Goal: Information Seeking & Learning: Learn about a topic

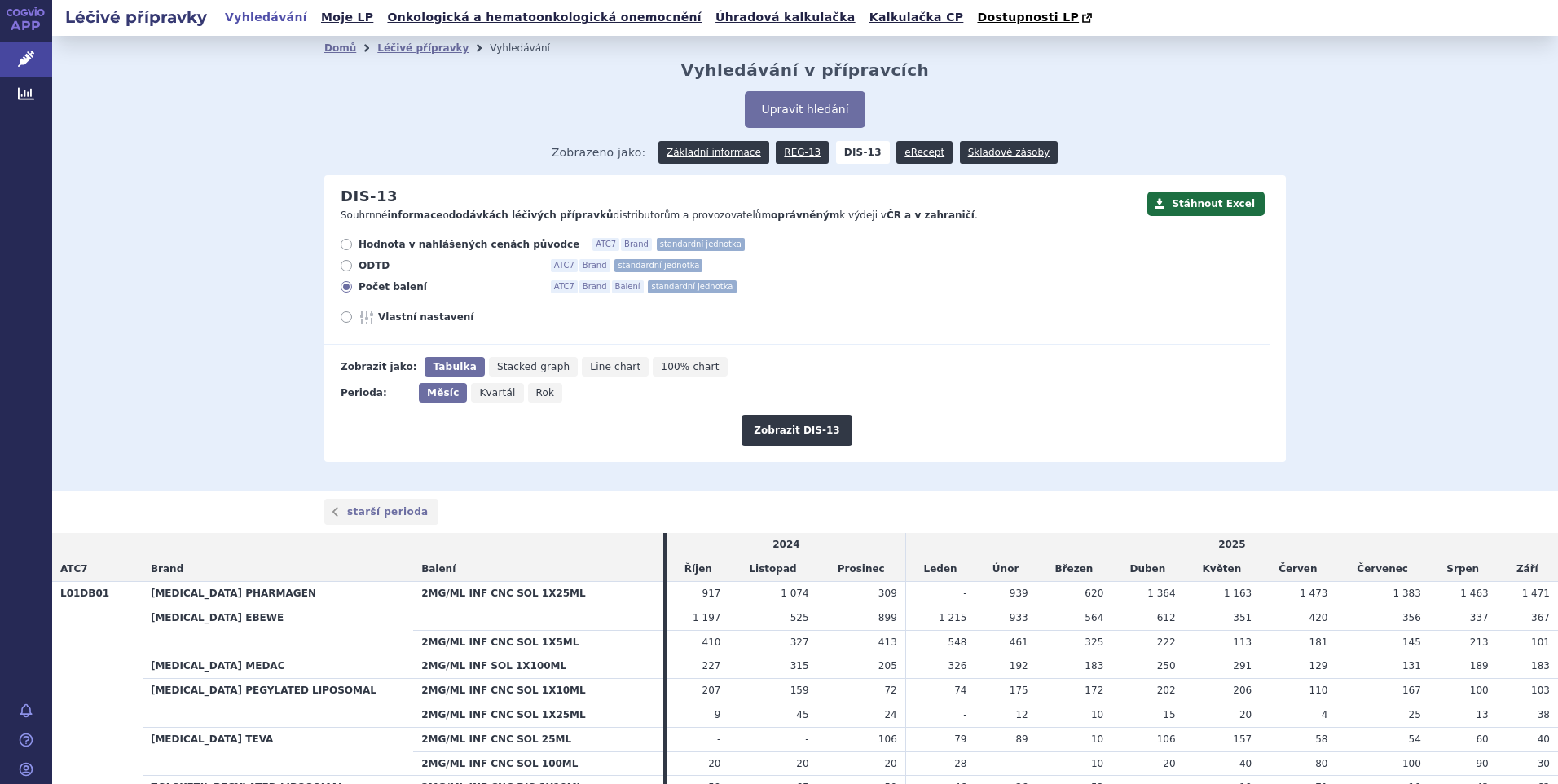
scroll to position [157, 0]
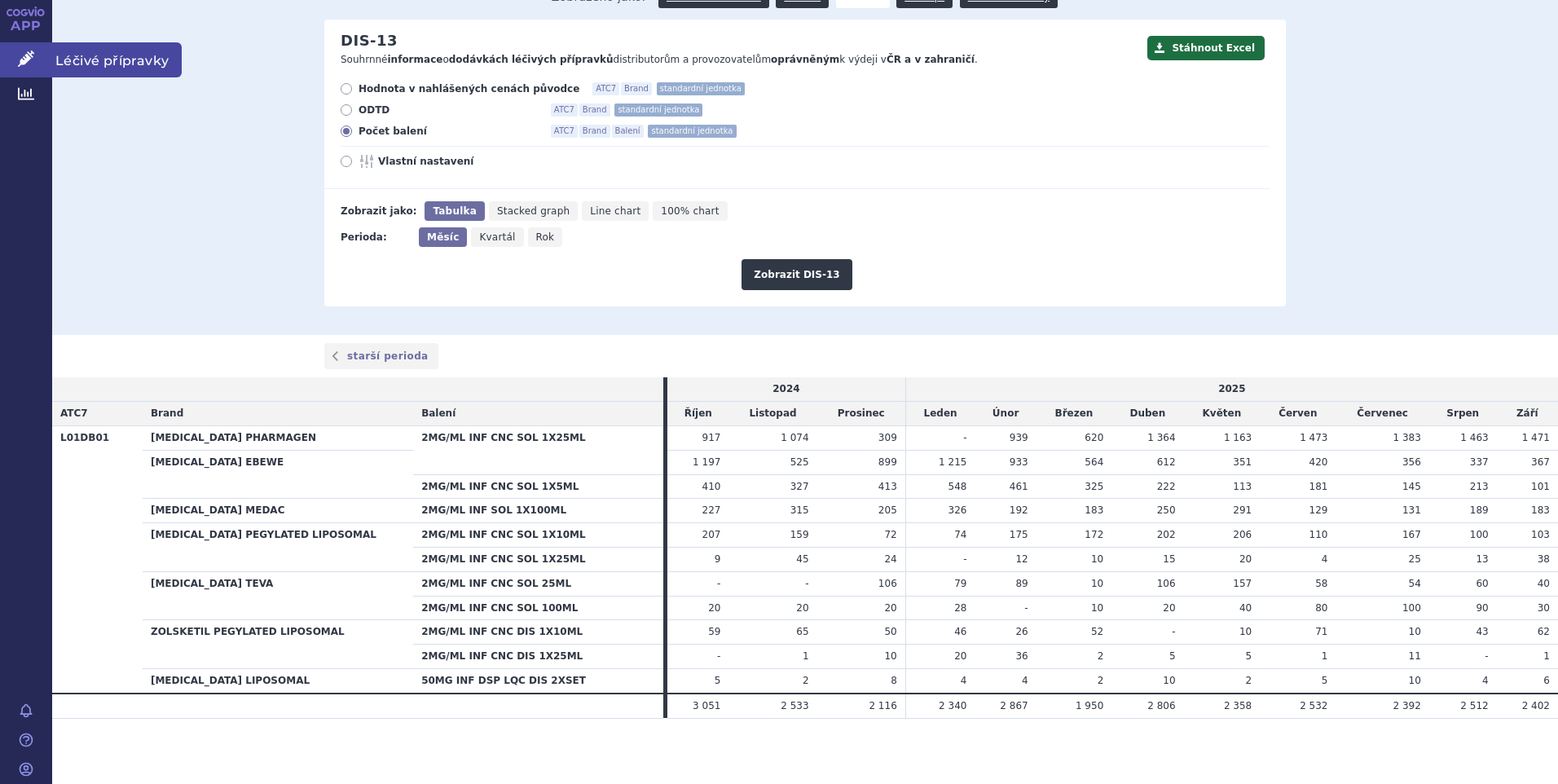
click at [115, 52] on span "Léčivé přípravky" at bounding box center [116, 59] width 129 height 34
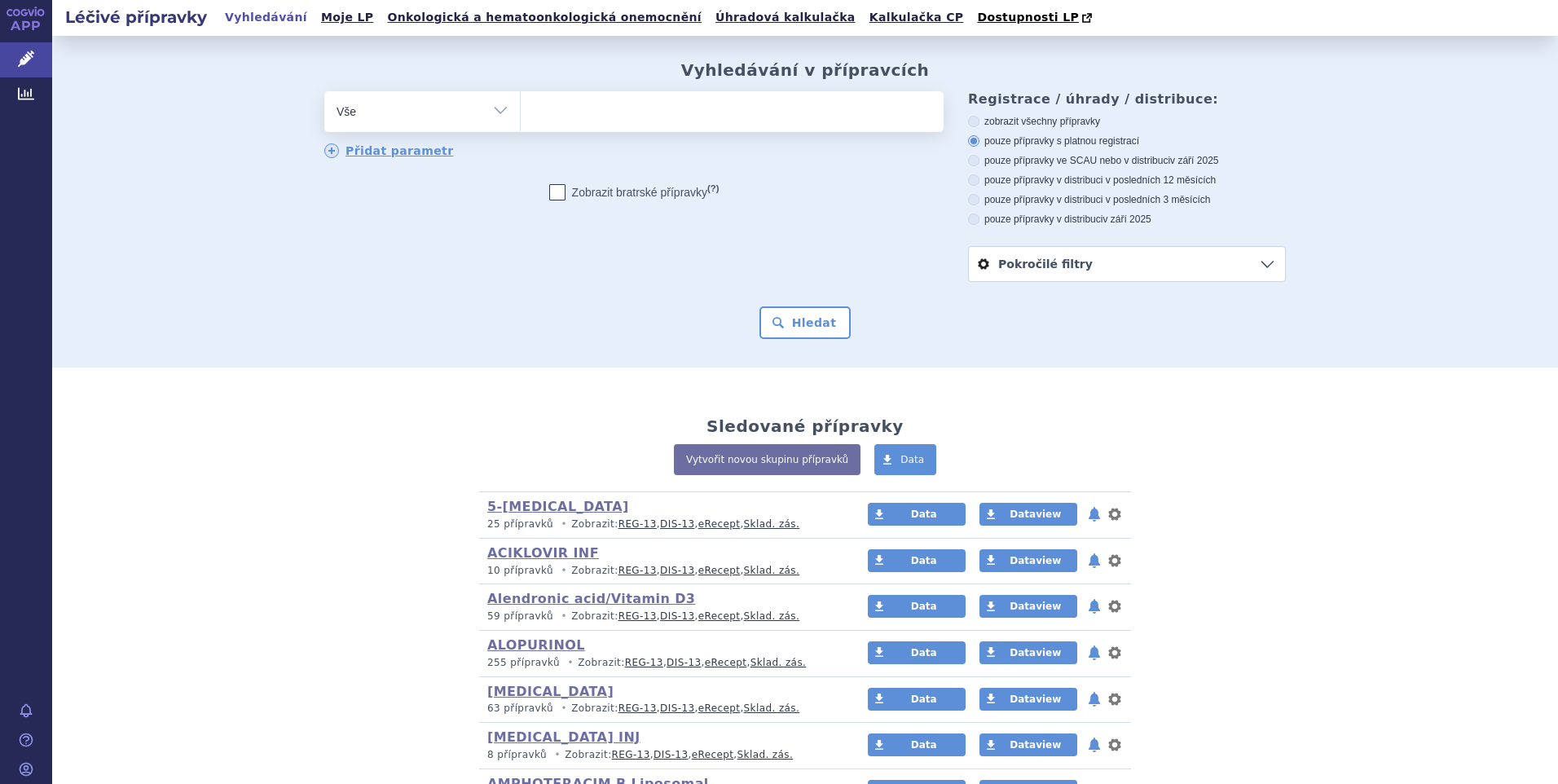
drag, startPoint x: 0, startPoint y: 0, endPoint x: 494, endPoint y: 111, distance: 506.3
click at [494, 111] on select "Vše Přípravek/SUKL kód MAH VPOIS ATC/Aktivní látka Léková forma Síla" at bounding box center [422, 110] width 195 height 37
select select "filter-atc-group"
click at [324, 92] on select "Vše Přípravek/SUKL kód MAH VPOIS ATC/Aktivní látka Léková forma Síla" at bounding box center [422, 110] width 195 height 37
click at [543, 122] on ul at bounding box center [732, 108] width 423 height 34
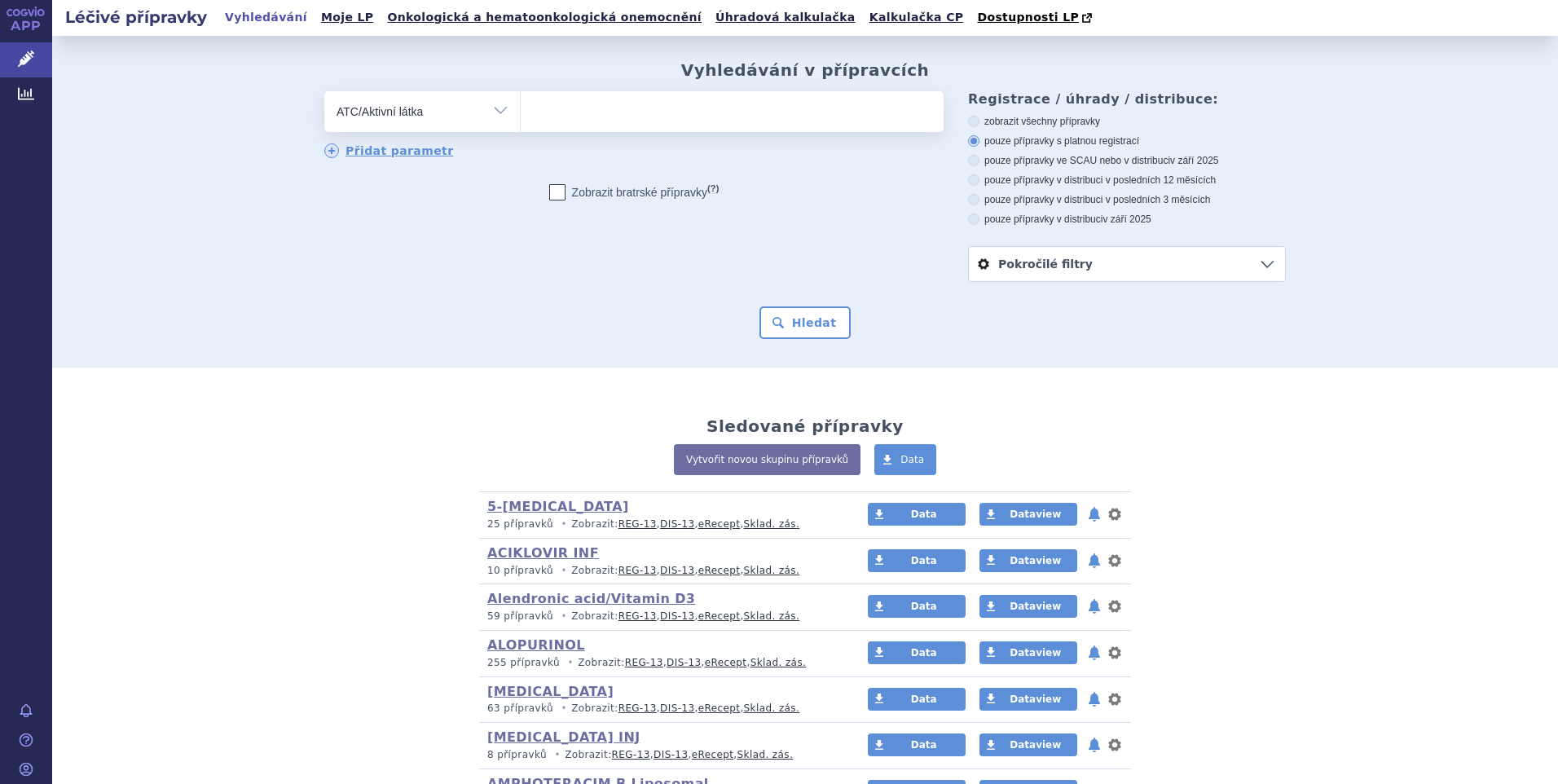
click at [521, 122] on select at bounding box center [520, 111] width 1 height 40
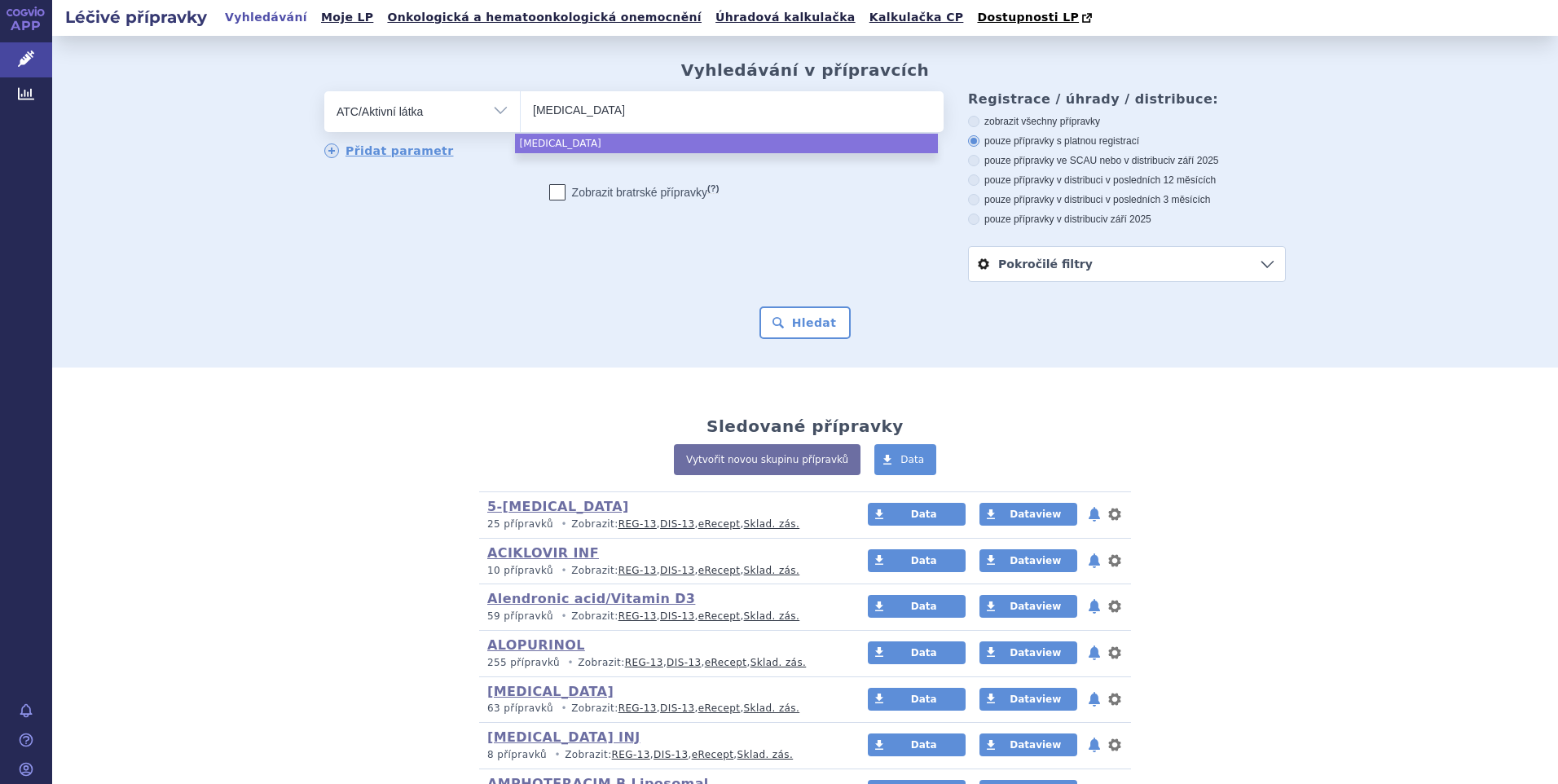
type input "micafungin"
select select "micafungin"
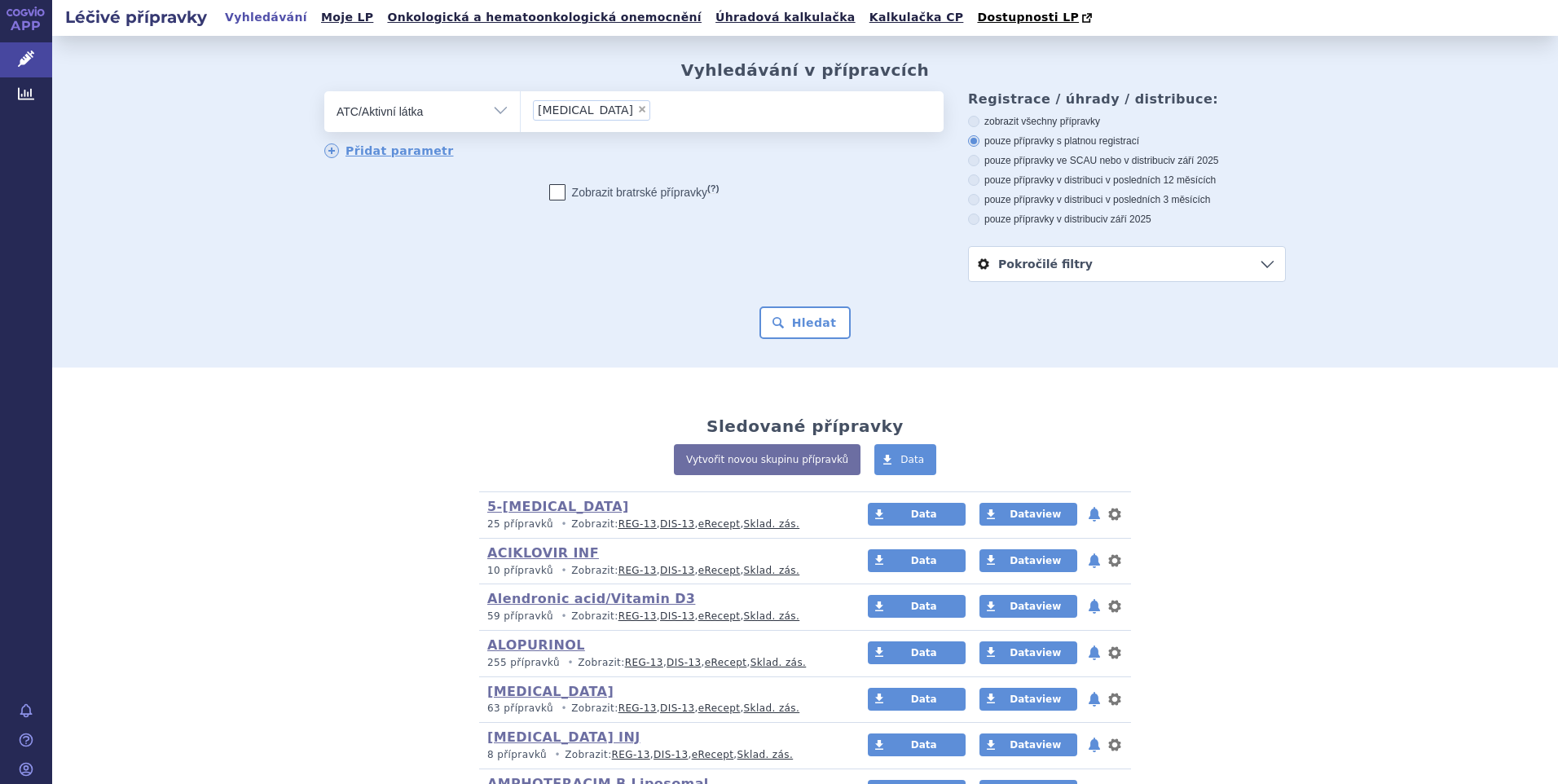
click at [637, 113] on span "×" at bounding box center [642, 108] width 10 height 10
click at [521, 113] on select "micafungin" at bounding box center [520, 111] width 1 height 40
select select
click at [550, 115] on ul at bounding box center [732, 108] width 423 height 34
click at [521, 115] on select at bounding box center [520, 111] width 1 height 40
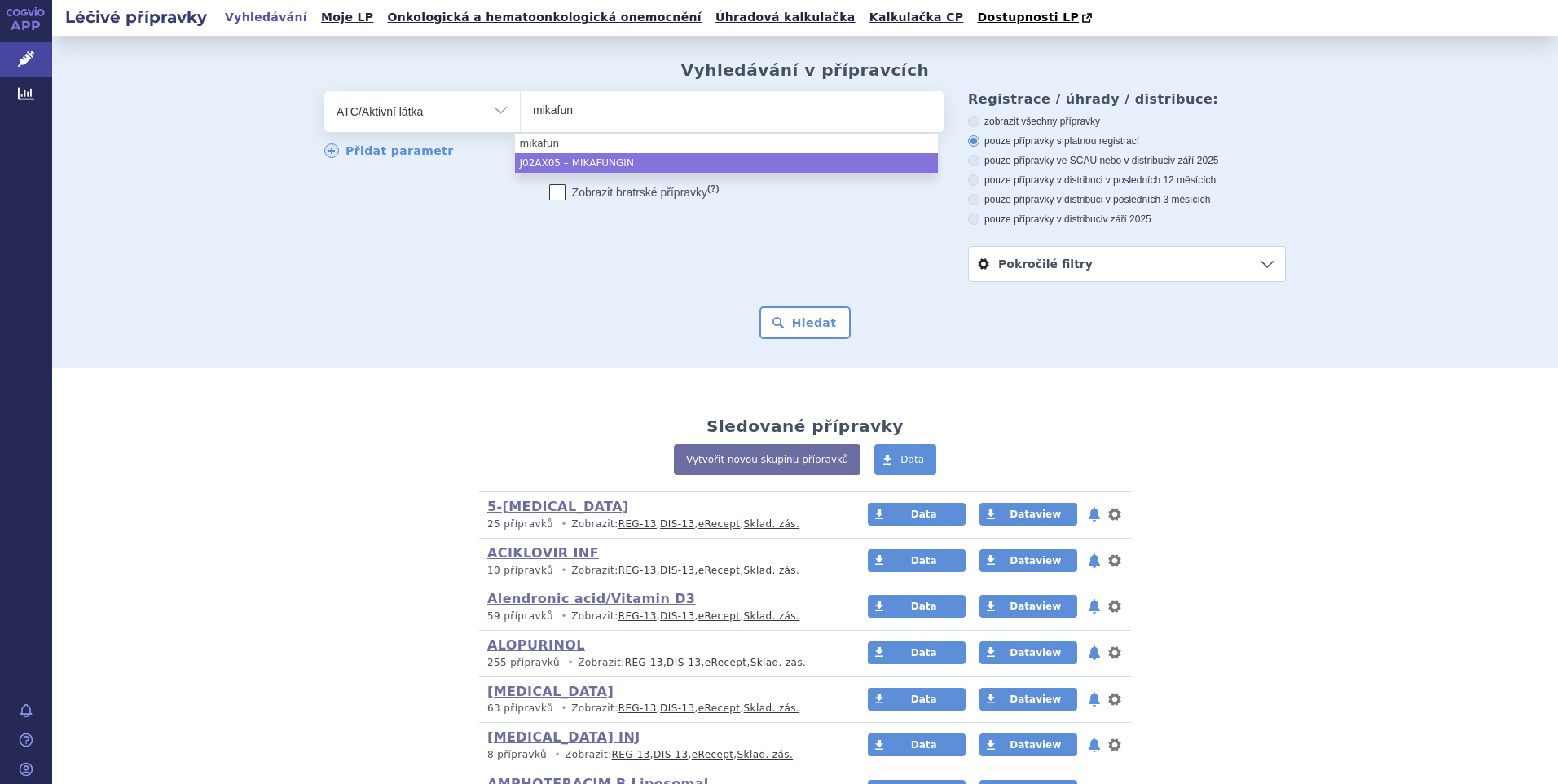
type input "mikafun"
select select "J02AX05"
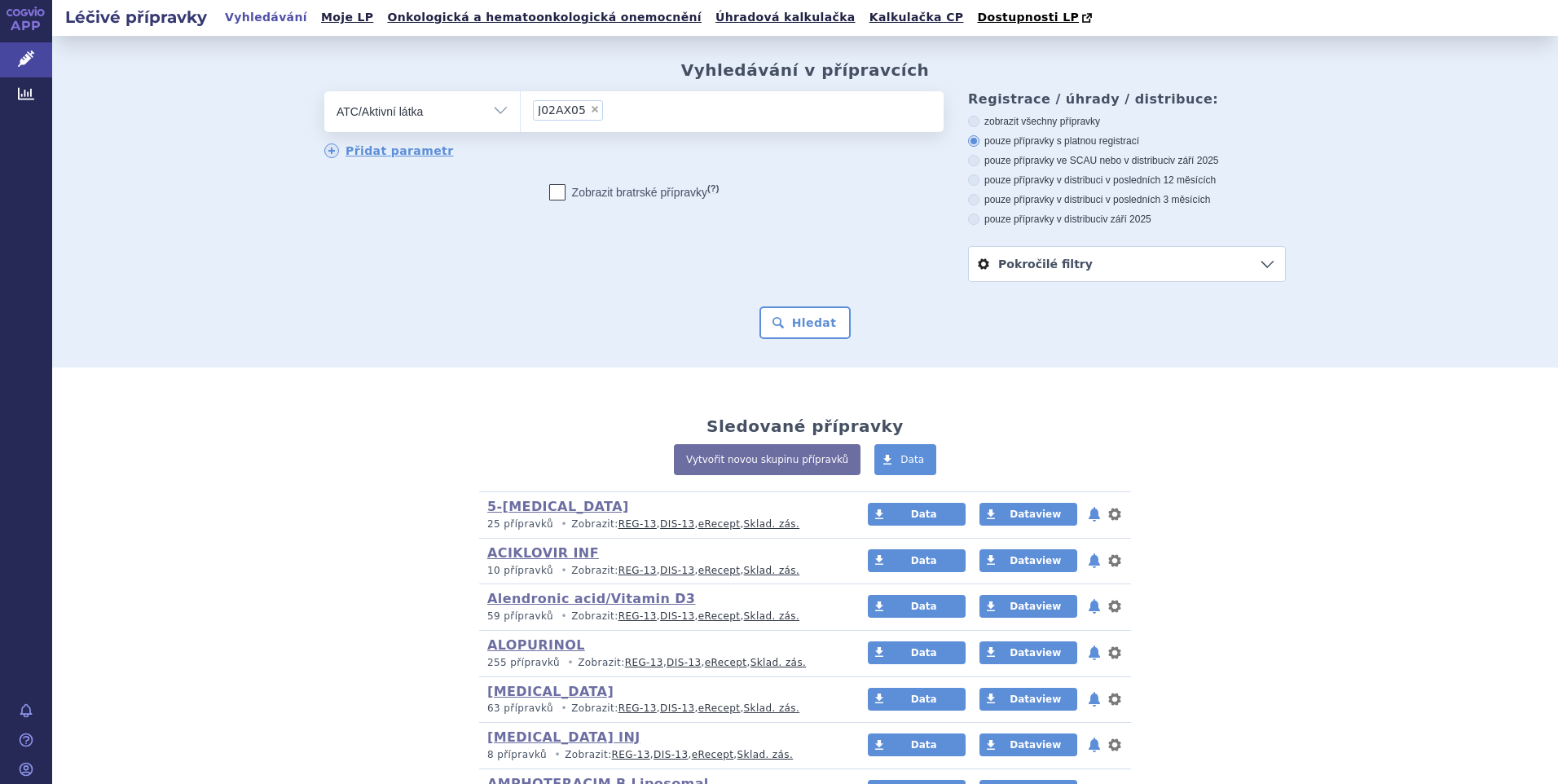
click at [968, 218] on icon at bounding box center [974, 219] width 11 height 11
click at [970, 218] on input "pouze přípravky v distribuci v září 2025" at bounding box center [975, 221] width 11 height 11
radio input "true"
click at [815, 307] on button "Hledat" at bounding box center [805, 322] width 92 height 33
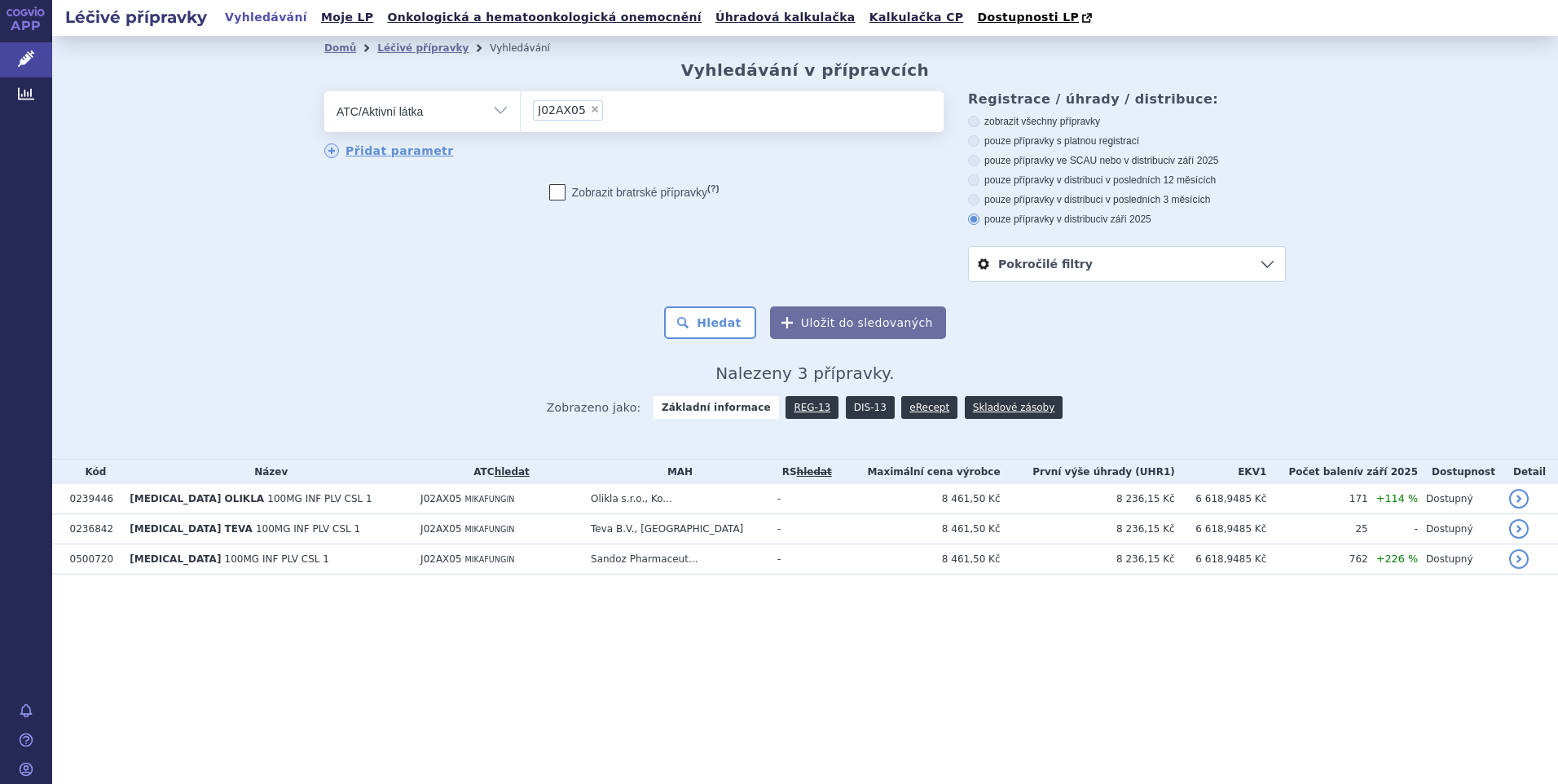
click at [860, 410] on link "DIS-13" at bounding box center [871, 407] width 49 height 23
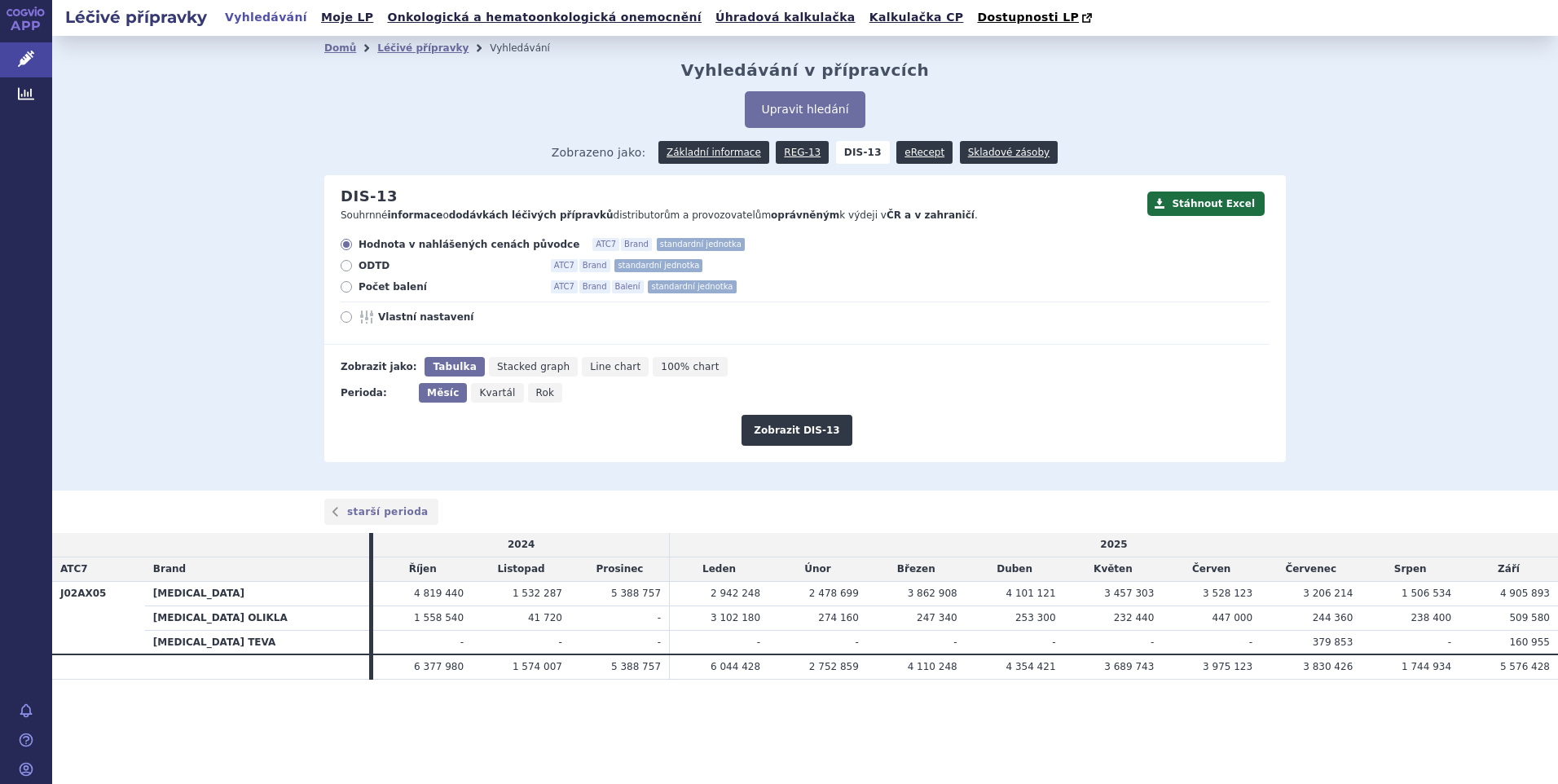
click at [348, 285] on icon at bounding box center [346, 286] width 11 height 11
click at [348, 285] on input "Počet balení ATC7 Brand Balení standardní jednotka" at bounding box center [348, 289] width 11 height 11
radio input "true"
drag, startPoint x: 791, startPoint y: 430, endPoint x: 838, endPoint y: 429, distance: 47.0
click at [811, 429] on button "Zobrazit DIS-13" at bounding box center [796, 429] width 110 height 31
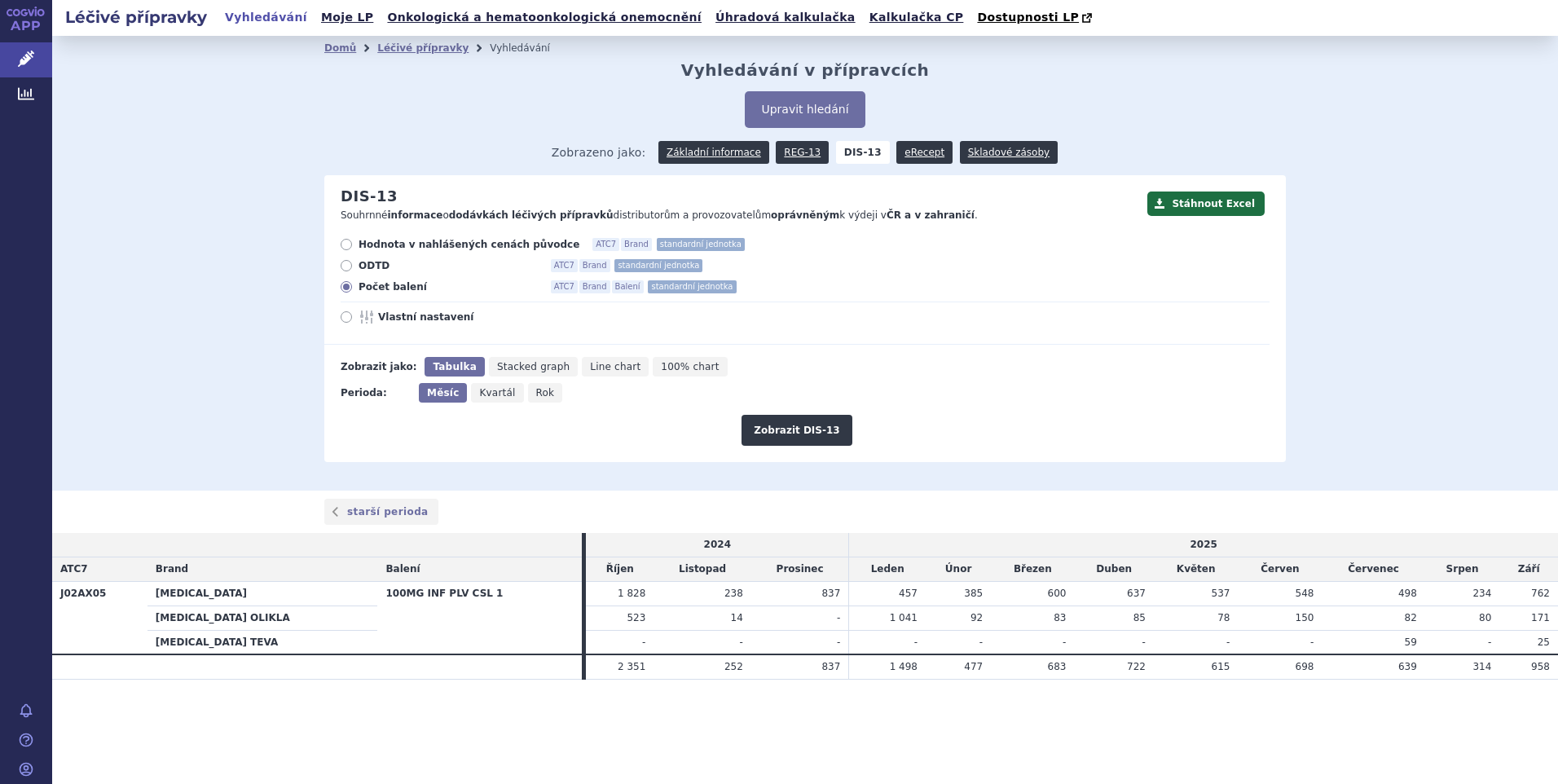
drag, startPoint x: 348, startPoint y: 243, endPoint x: 361, endPoint y: 241, distance: 13.2
click at [348, 243] on icon at bounding box center [346, 244] width 11 height 11
click at [348, 243] on input "Hodnota v nahlášených cenách původce ATC7 Brand standardní jednotka" at bounding box center [348, 246] width 11 height 11
radio input "true"
click at [799, 433] on button "Zobrazit DIS-13" at bounding box center [796, 429] width 110 height 31
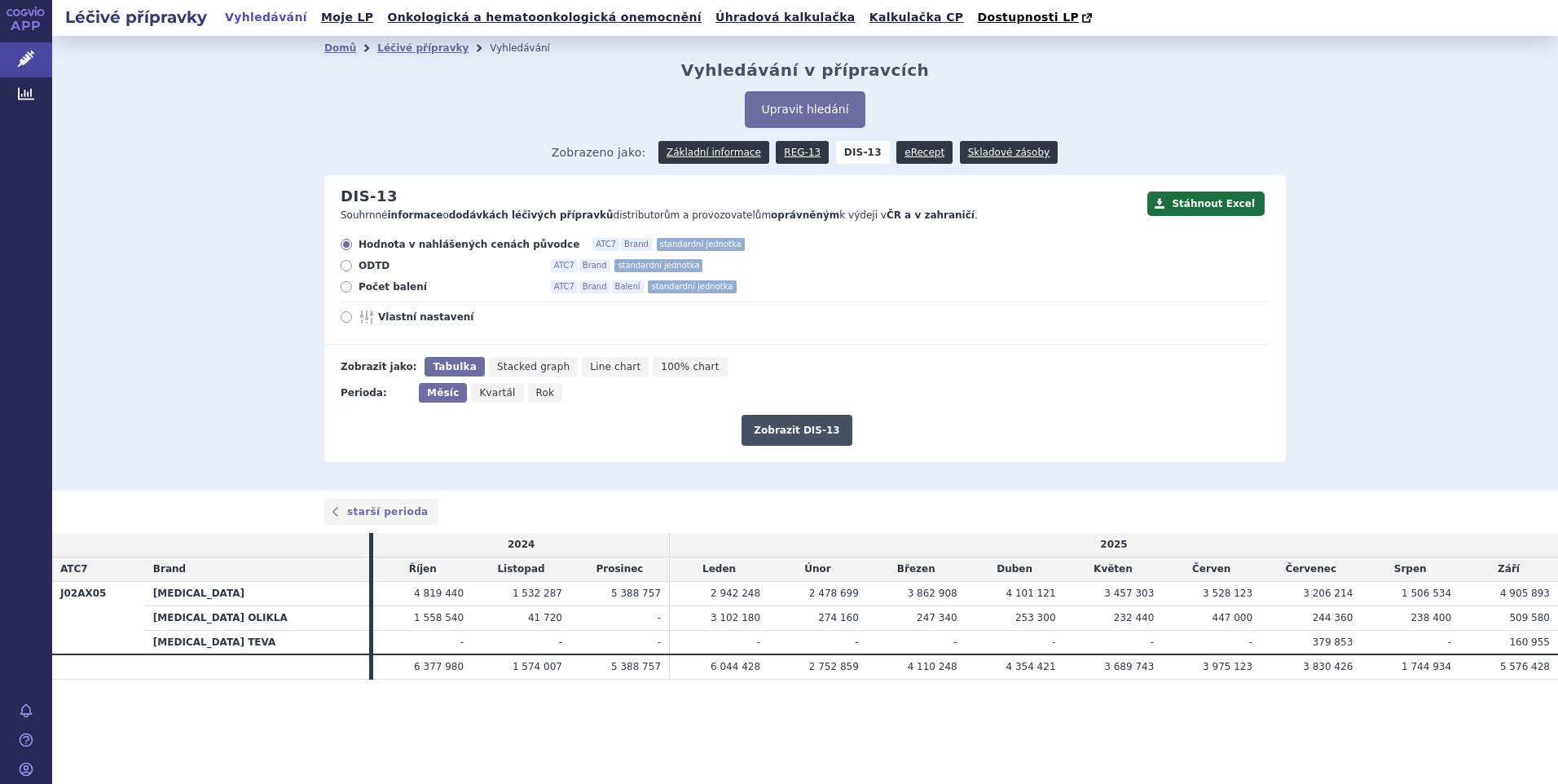
click at [815, 429] on button "Zobrazit DIS-13" at bounding box center [796, 429] width 110 height 31
click at [739, 148] on link "Základní informace" at bounding box center [714, 152] width 111 height 23
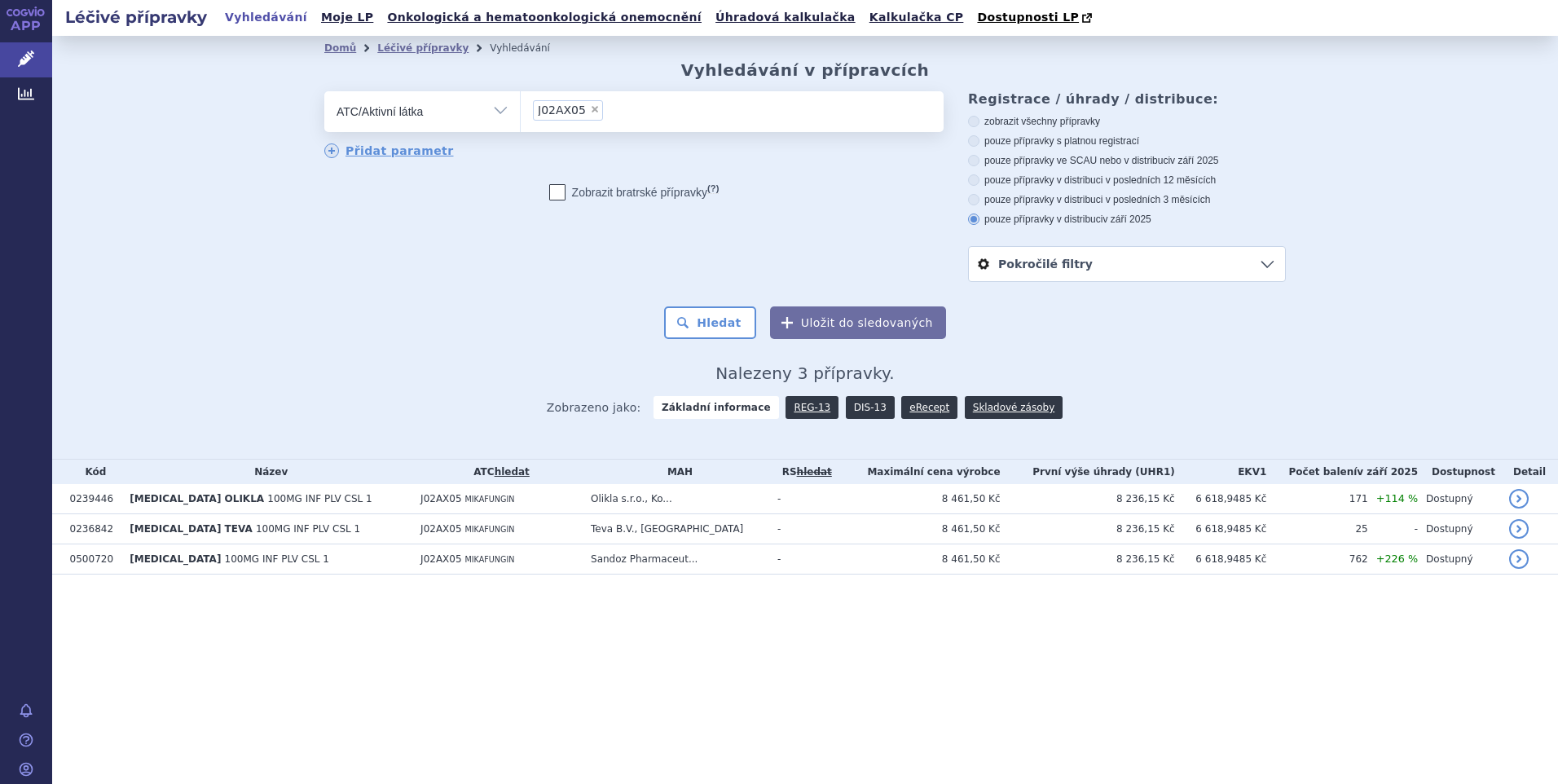
click at [850, 403] on link "DIS-13" at bounding box center [871, 407] width 49 height 23
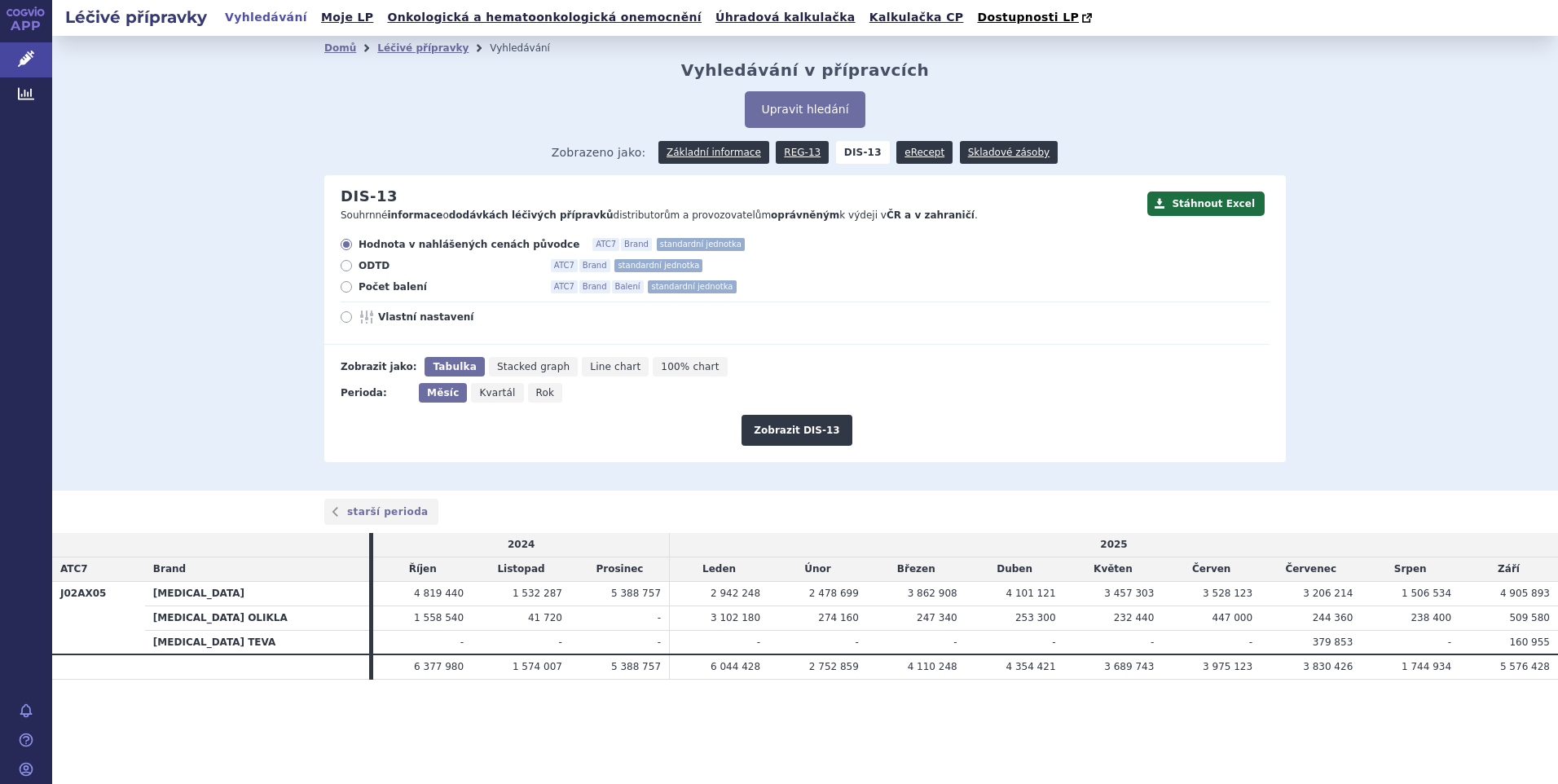
drag, startPoint x: 343, startPoint y: 282, endPoint x: 718, endPoint y: 371, distance: 385.4
click at [347, 283] on label "Počet balení ATC7 Brand Balení standardní jednotka" at bounding box center [805, 286] width 929 height 13
click at [797, 436] on button "Zobrazit DIS-13" at bounding box center [796, 429] width 110 height 31
drag, startPoint x: 346, startPoint y: 286, endPoint x: 637, endPoint y: 345, distance: 296.9
click at [358, 289] on label "Počet balení ATC7 Brand Balení standardní jednotka" at bounding box center [805, 286] width 929 height 13
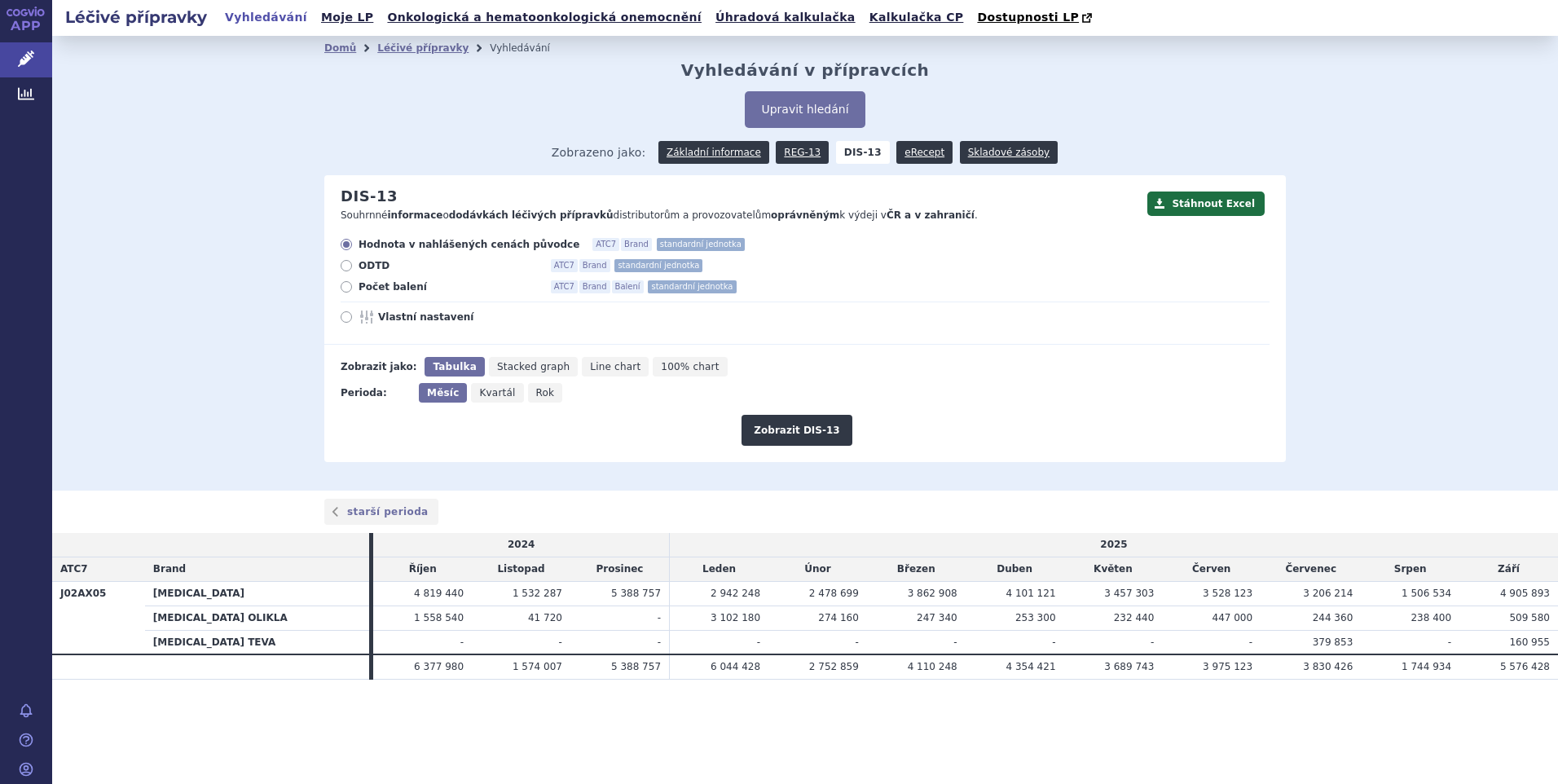
click at [346, 284] on icon at bounding box center [346, 286] width 11 height 11
click at [346, 284] on input "Počet balení ATC7 Brand Balení standardní jednotka" at bounding box center [348, 289] width 11 height 11
radio input "true"
click at [789, 429] on button "Zobrazit DIS-13" at bounding box center [796, 429] width 110 height 31
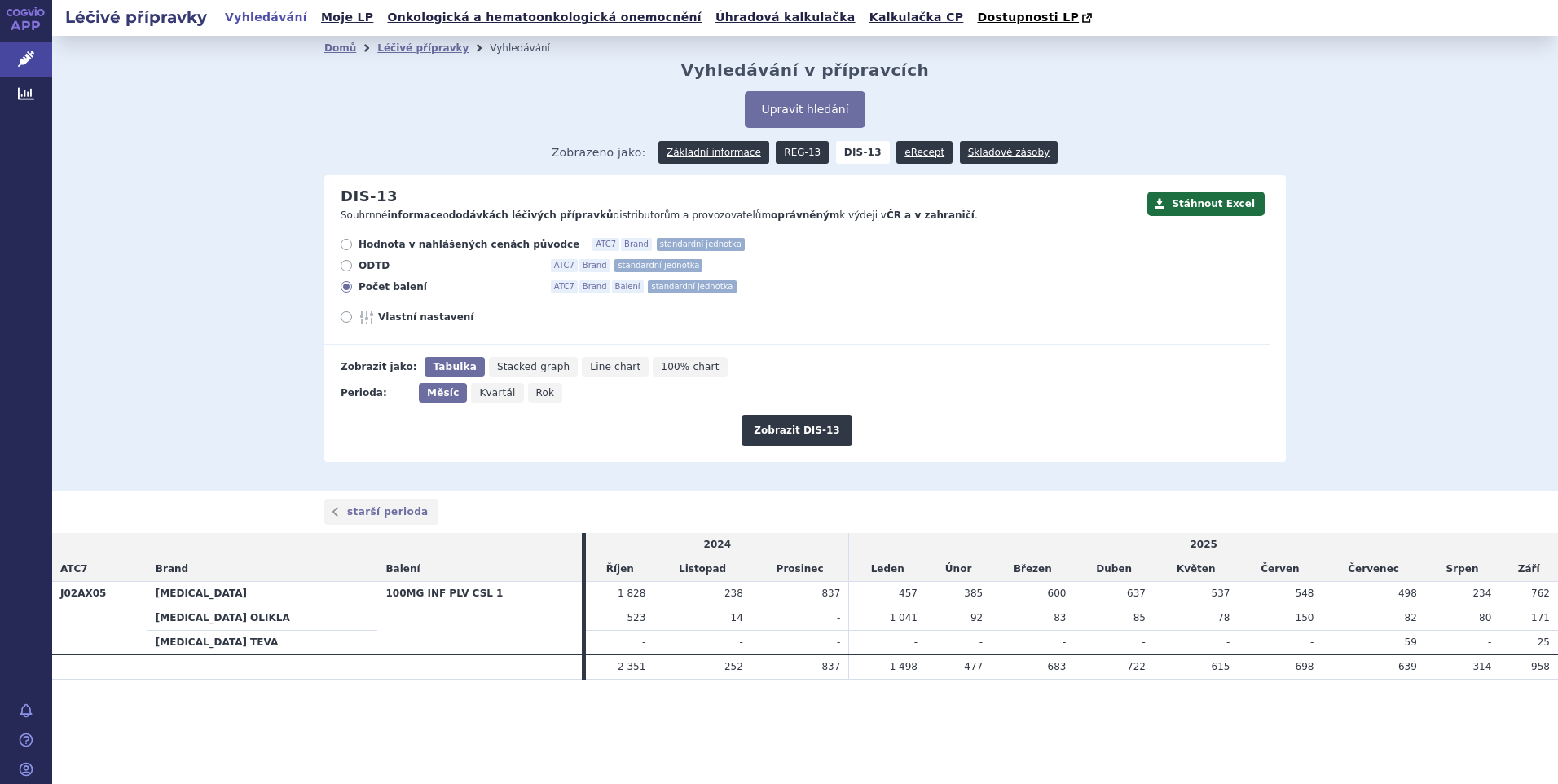
click at [797, 150] on link "REG-13" at bounding box center [802, 152] width 53 height 23
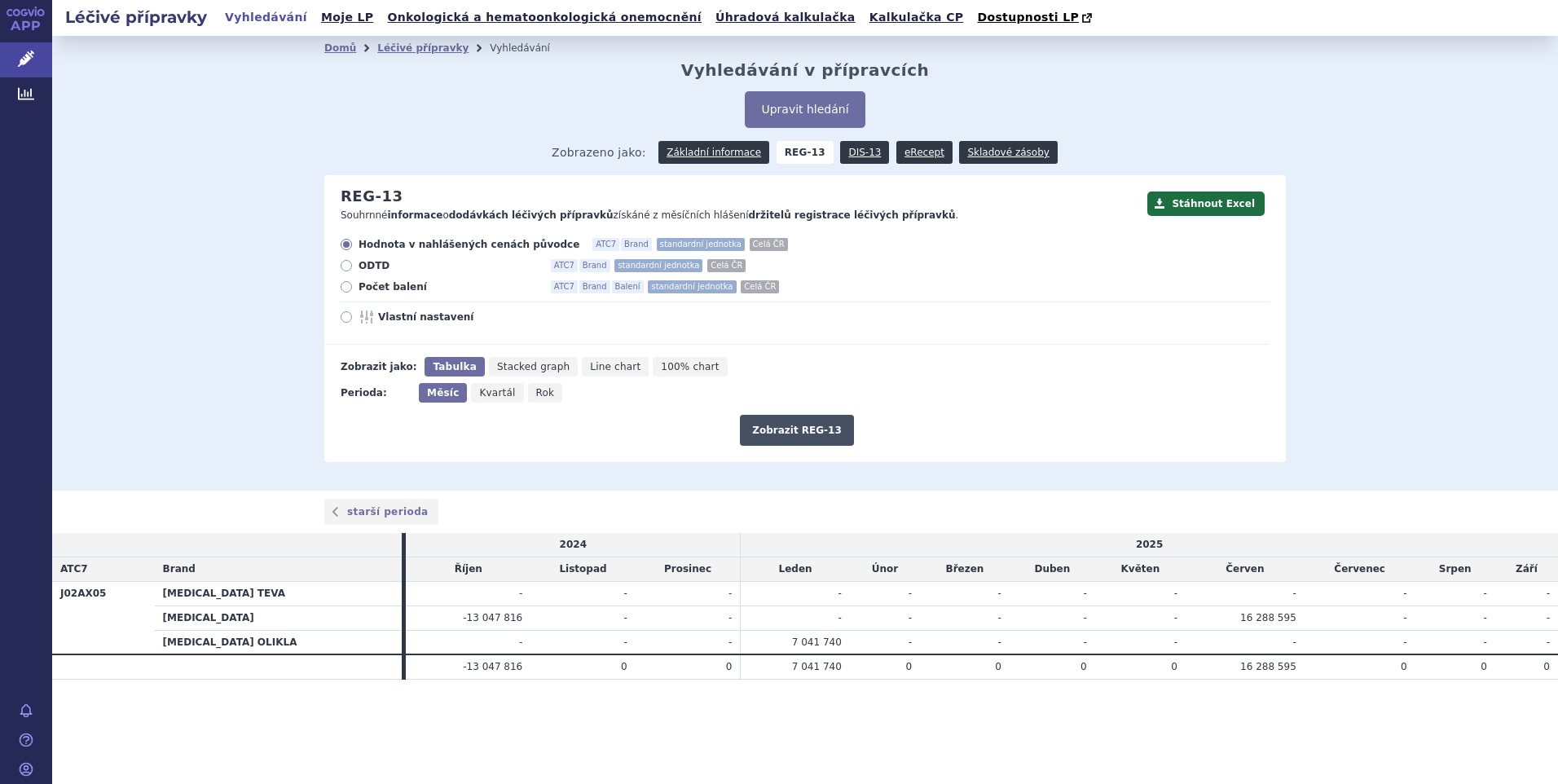
click at [796, 415] on button "Zobrazit REG-13" at bounding box center [797, 429] width 114 height 31
click at [790, 432] on button "Zobrazit REG-13" at bounding box center [797, 429] width 114 height 31
click at [777, 749] on div "Léčivé přípravky Vyhledávání Moje LP Onkologická a hematoonkologická onemocnění…" at bounding box center [805, 392] width 1506 height 784
